Goal: Use online tool/utility: Utilize a website feature to perform a specific function

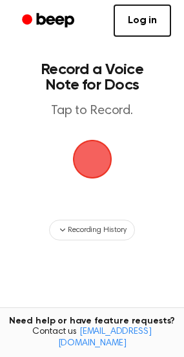
click at [93, 154] on span "button" at bounding box center [92, 159] width 66 height 66
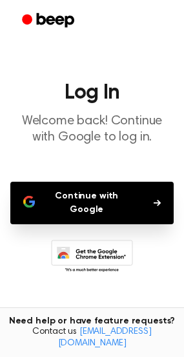
click at [77, 192] on button "Continue with Google" at bounding box center [91, 203] width 163 height 43
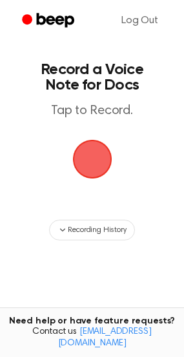
click at [96, 159] on span "button" at bounding box center [92, 159] width 53 height 53
click at [96, 159] on span "button" at bounding box center [92, 159] width 57 height 57
